Goal: Transaction & Acquisition: Download file/media

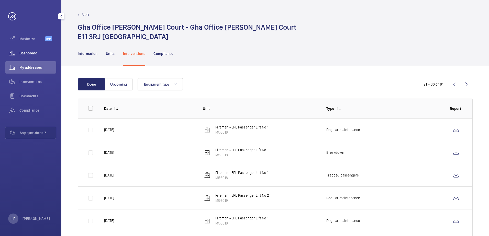
click at [28, 50] on div "Dashboard" at bounding box center [30, 53] width 51 height 12
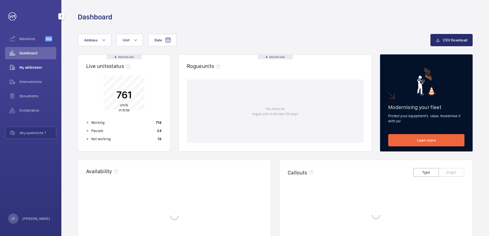
click at [40, 63] on div "My addresses" at bounding box center [30, 67] width 51 height 12
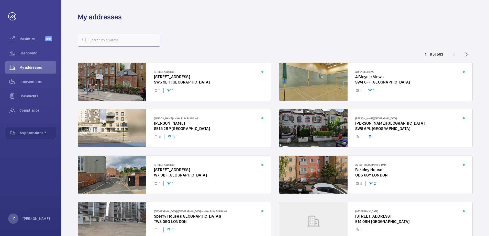
click at [94, 43] on input "text" at bounding box center [119, 40] width 82 height 13
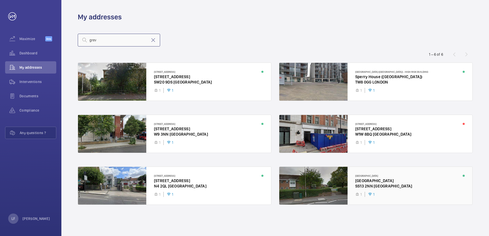
type input "grev"
click at [373, 185] on div at bounding box center [375, 186] width 193 height 38
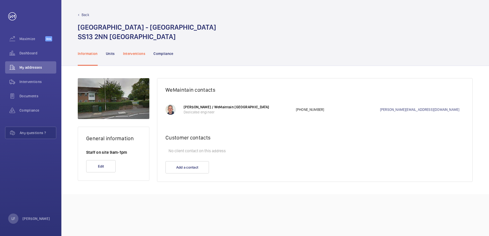
click at [139, 55] on p "Interventions" at bounding box center [134, 53] width 23 height 5
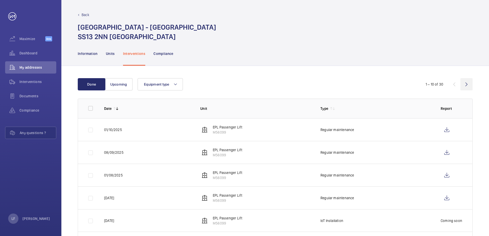
click at [466, 86] on wm-front-icon-button at bounding box center [467, 84] width 12 height 12
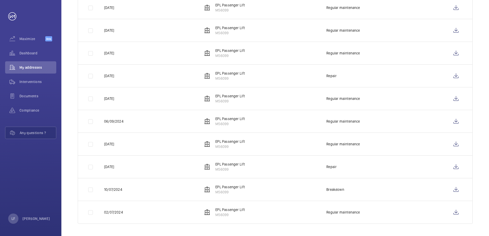
scroll to position [20, 0]
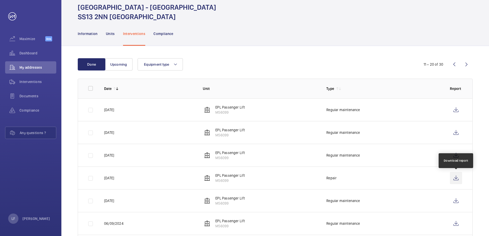
click at [458, 179] on wm-front-icon-button at bounding box center [456, 178] width 12 height 12
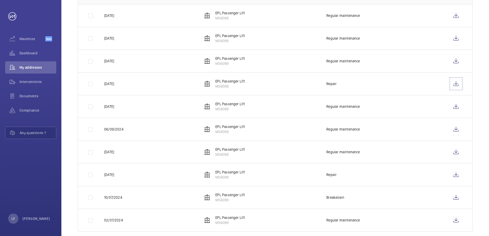
scroll to position [122, 0]
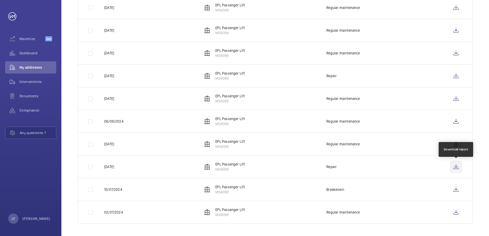
click at [454, 167] on wm-front-icon-button at bounding box center [456, 167] width 12 height 12
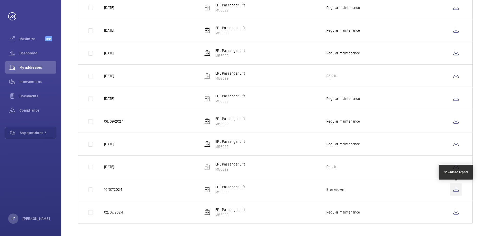
click at [456, 192] on wm-front-icon-button at bounding box center [456, 190] width 12 height 12
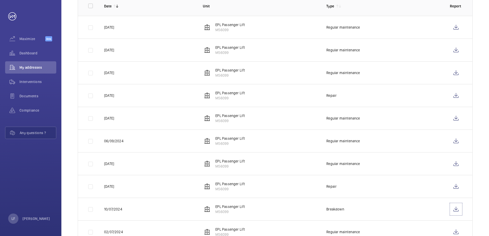
scroll to position [20, 0]
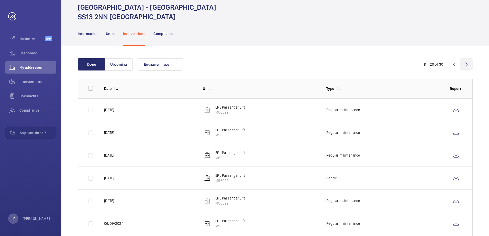
click at [465, 68] on wm-front-icon-button at bounding box center [467, 64] width 12 height 12
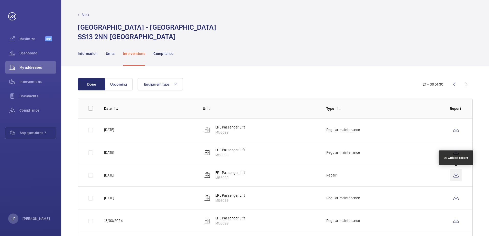
click at [452, 174] on wm-front-icon-button at bounding box center [456, 175] width 12 height 12
